Goal: Task Accomplishment & Management: Use online tool/utility

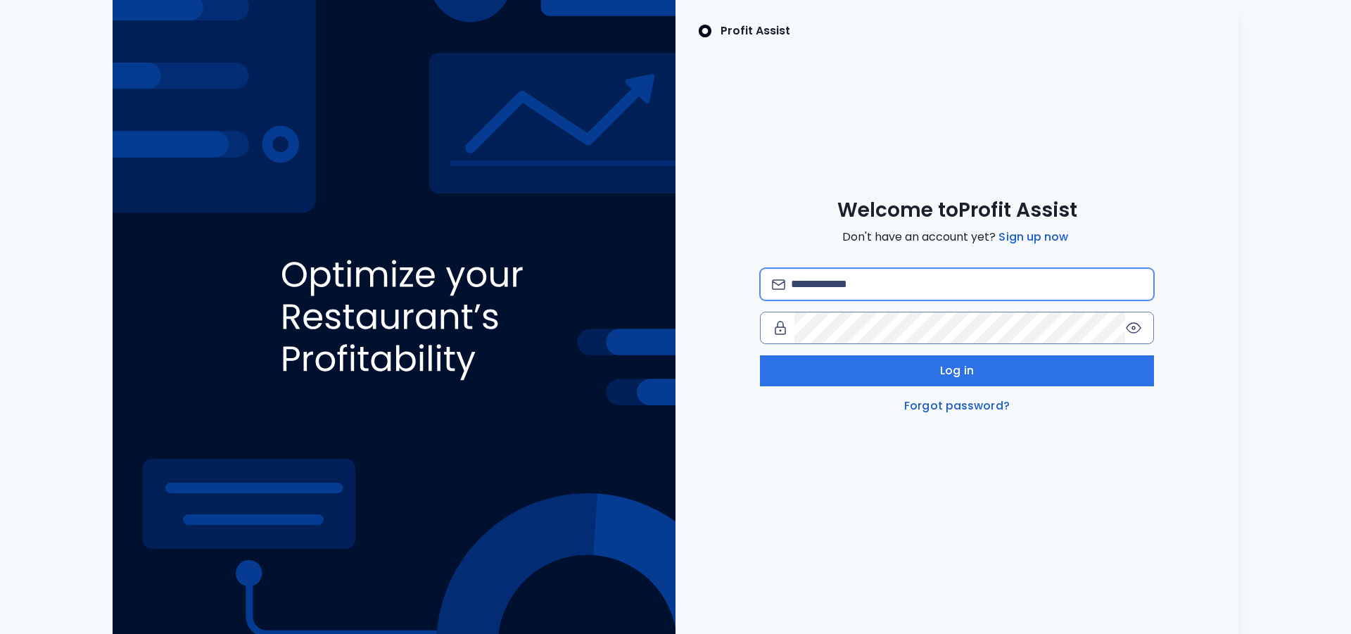
click at [841, 298] on input "email" at bounding box center [966, 284] width 351 height 31
type input "**********"
click at [1131, 329] on icon at bounding box center [1133, 327] width 17 height 17
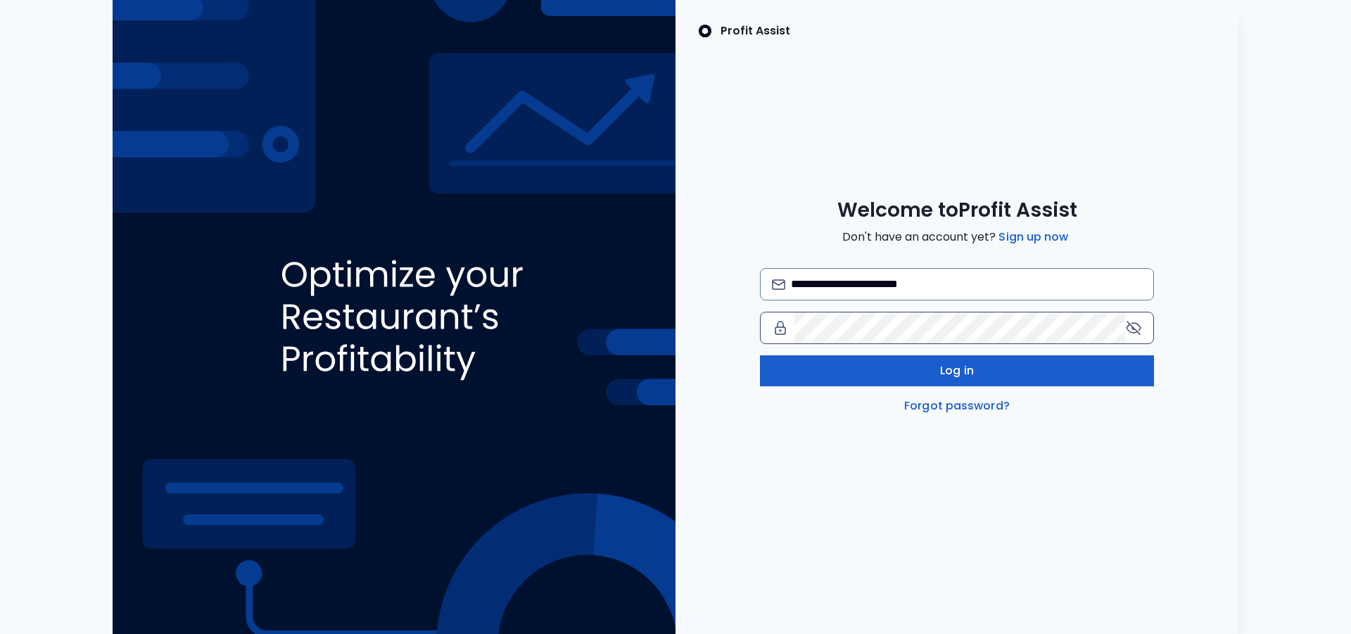
click at [808, 372] on button "Log in" at bounding box center [957, 370] width 394 height 31
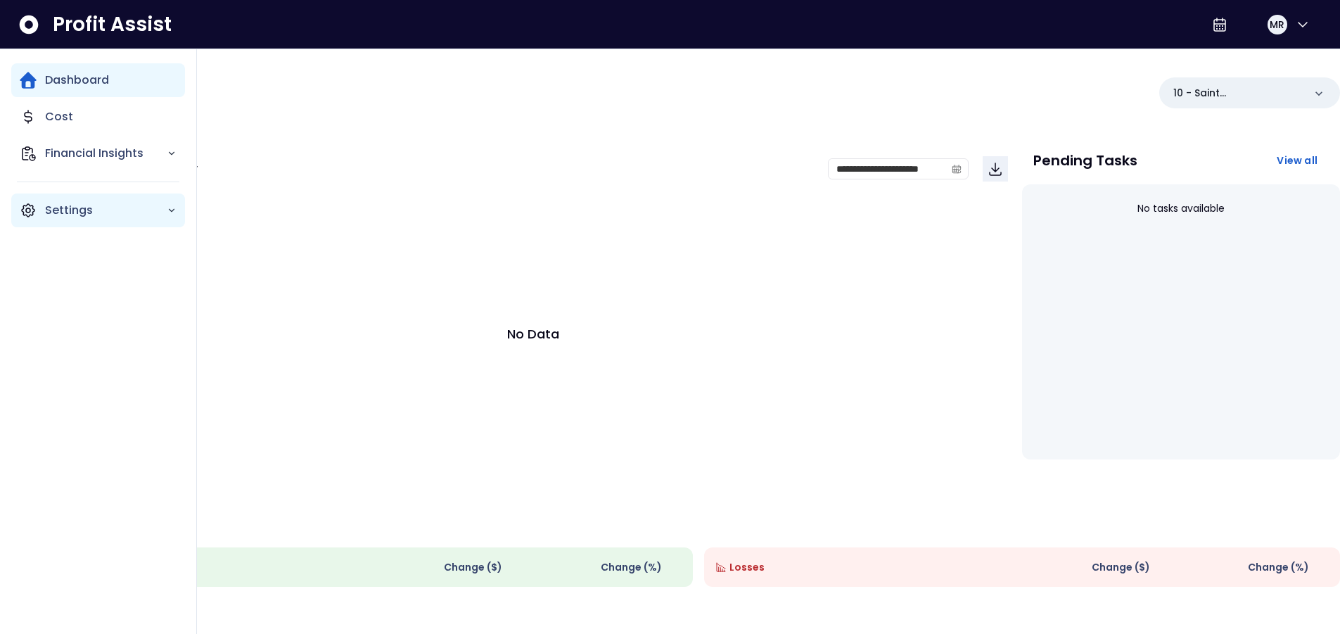
click at [175, 212] on icon "Main navigation" at bounding box center [172, 210] width 10 height 10
click at [144, 250] on div "Add Integration" at bounding box center [115, 250] width 140 height 34
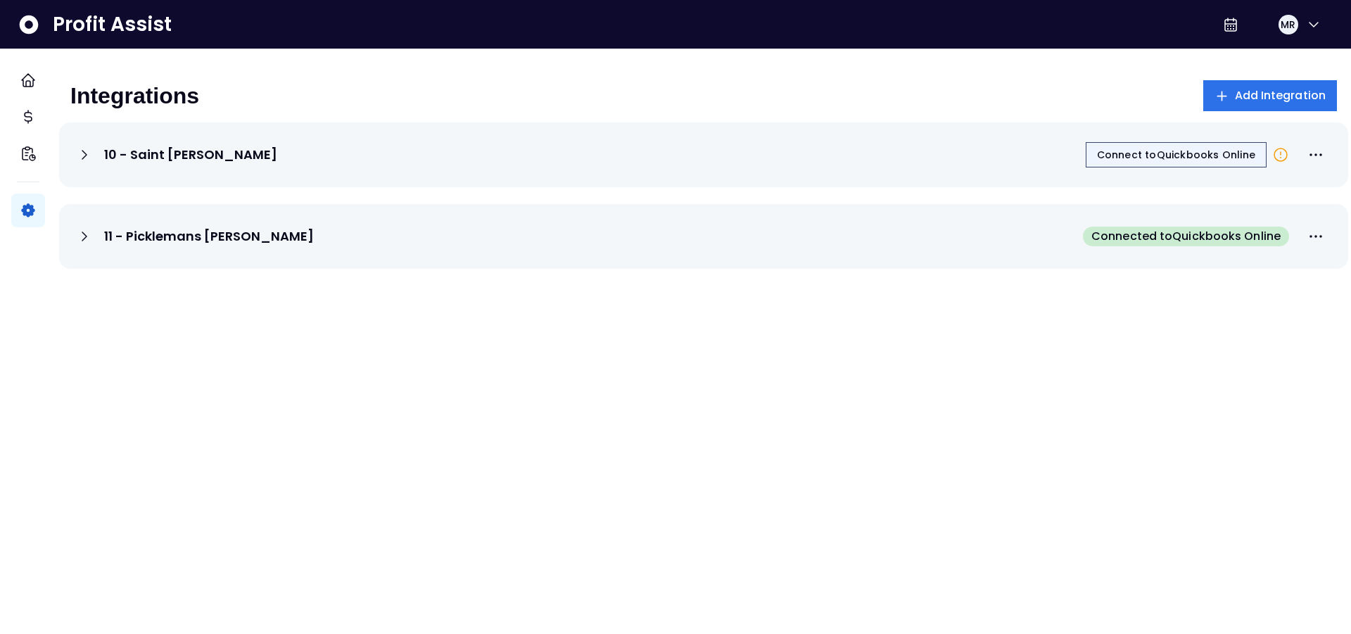
click at [1150, 149] on span "Connect to Quickbooks Online" at bounding box center [1176, 155] width 158 height 14
click at [966, 98] on div "Integrations Add Integration" at bounding box center [703, 95] width 1266 height 31
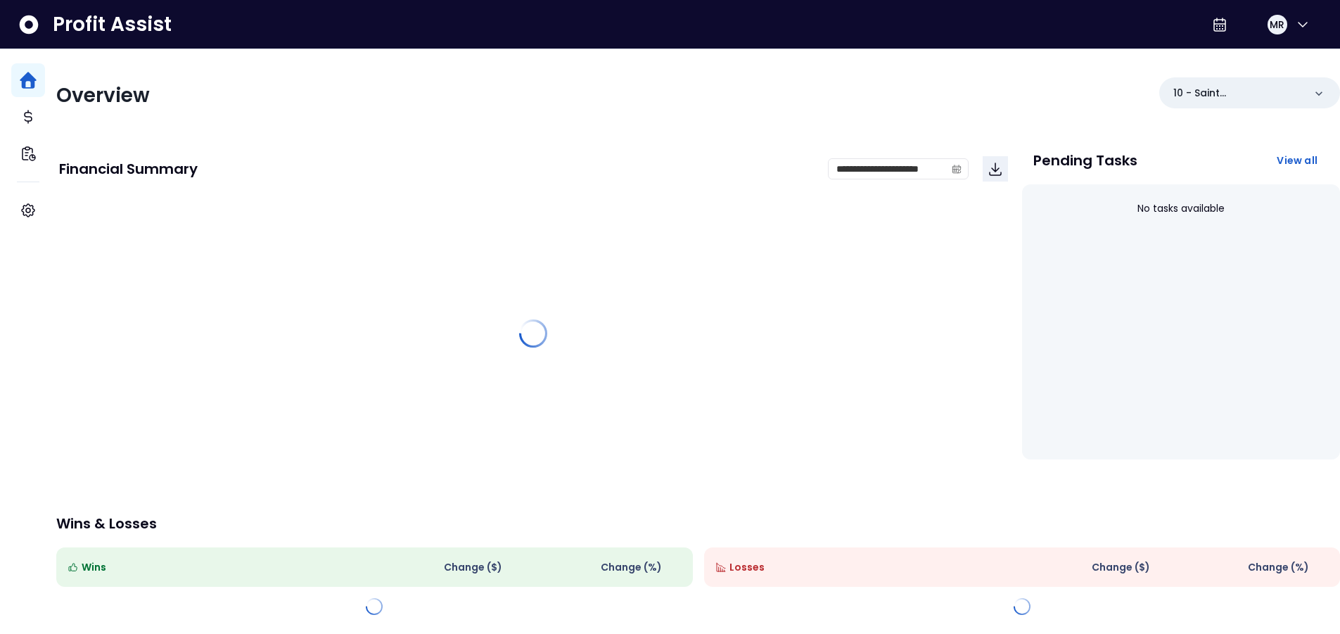
scroll to position [6, 0]
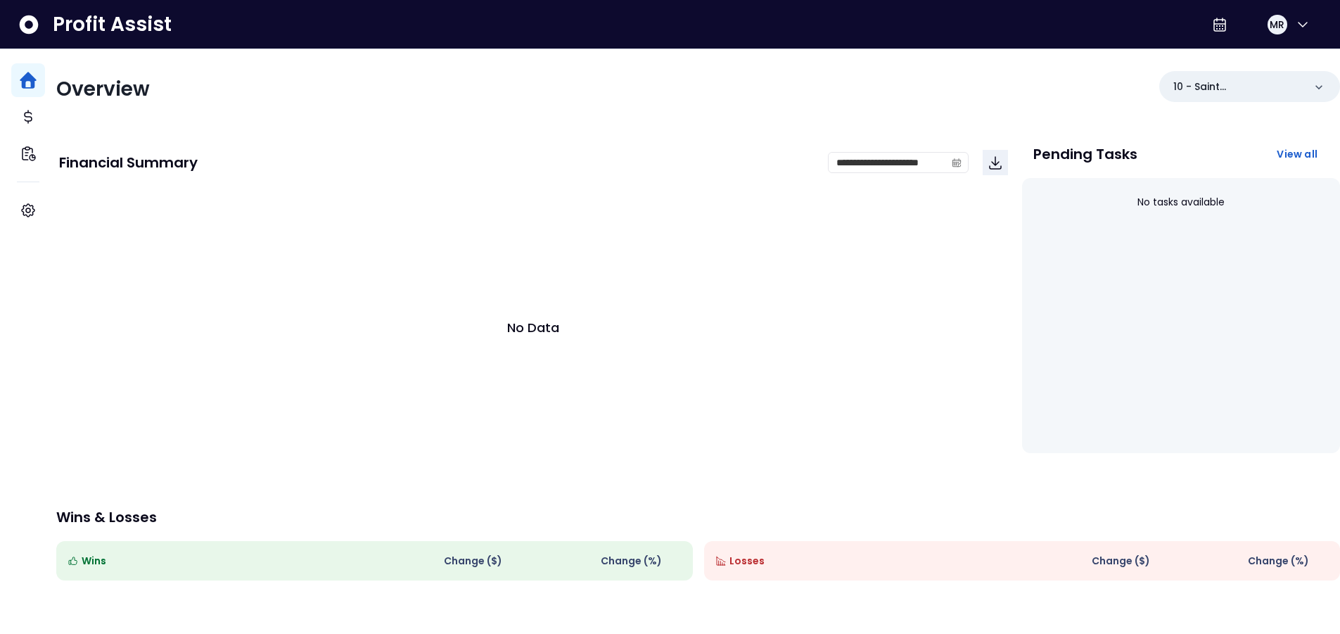
click at [903, 65] on div "**********" at bounding box center [698, 393] width 1284 height 701
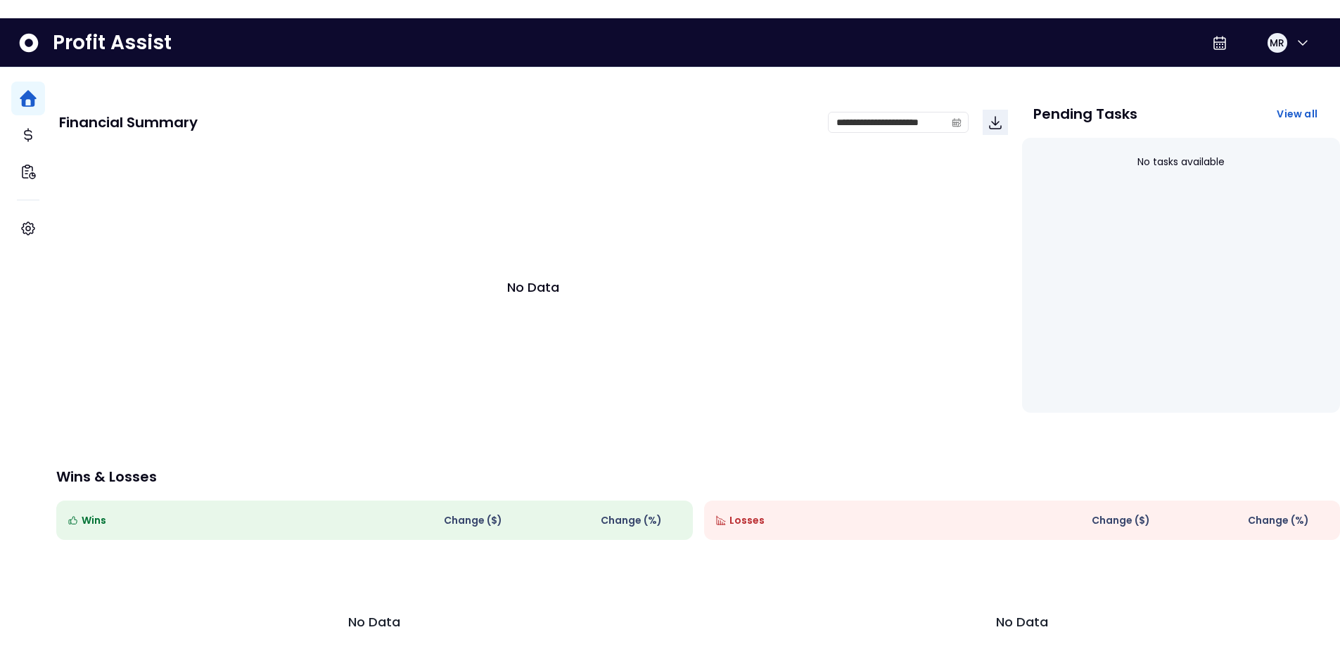
scroll to position [0, 0]
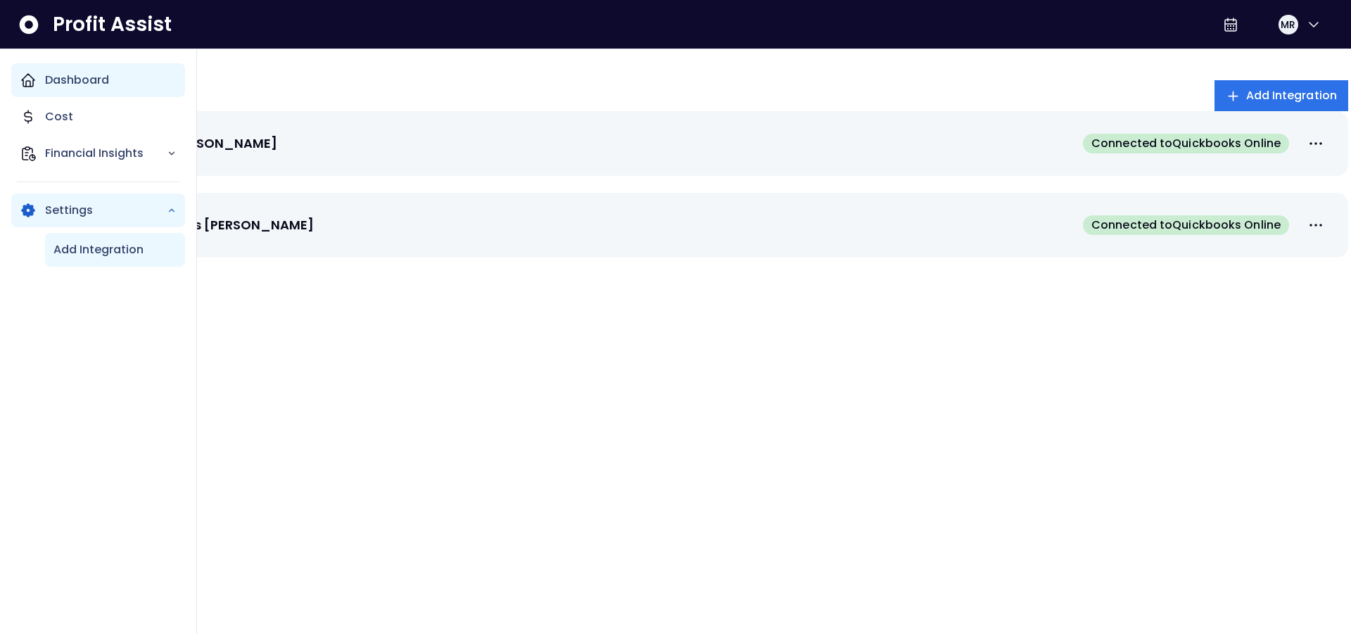
click at [49, 82] on p "Dashboard" at bounding box center [77, 80] width 64 height 17
